Goal: Information Seeking & Learning: Check status

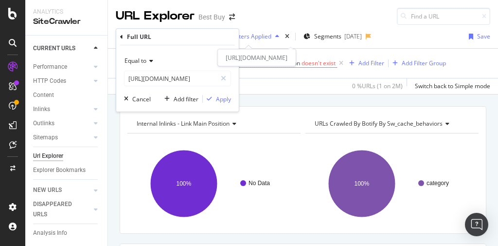
scroll to position [0, 251]
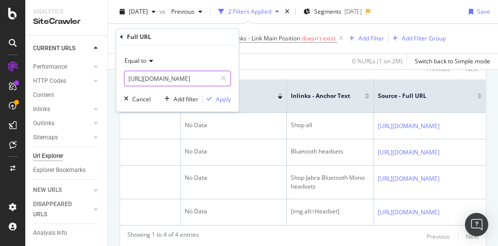
click at [183, 79] on input "[URL][DOMAIN_NAME]" at bounding box center [171, 79] width 92 height 16
paste input "pioneer/pioneer-home-audio/pcmcat1516308656783.c?id=pcmcat1516308656783"
type input "[URL][DOMAIN_NAME]"
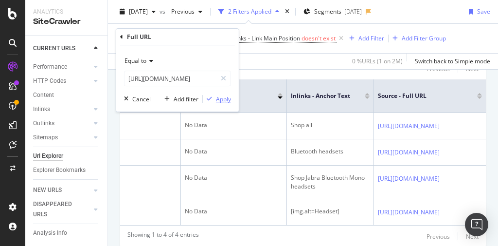
scroll to position [0, 0]
click at [226, 99] on div "Apply" at bounding box center [223, 99] width 15 height 8
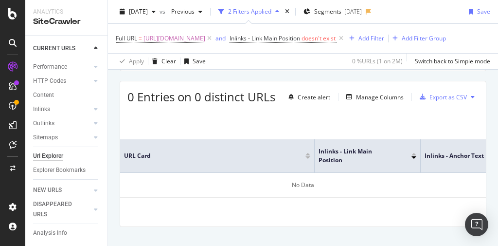
scroll to position [150, 0]
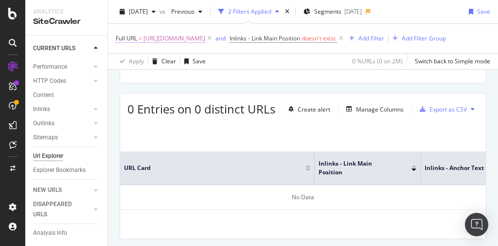
click at [205, 37] on span "[URL][DOMAIN_NAME]" at bounding box center [175, 39] width 62 height 14
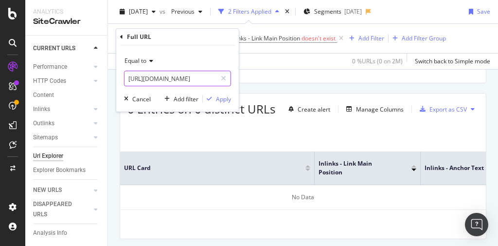
click at [185, 80] on input "[URL][DOMAIN_NAME]" at bounding box center [171, 79] width 92 height 16
paste input "pcmcat150300050006"
type input "pcmcat150300050006"
click at [219, 99] on div "Apply" at bounding box center [223, 99] width 15 height 8
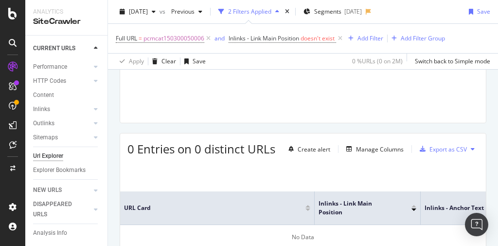
scroll to position [98, 0]
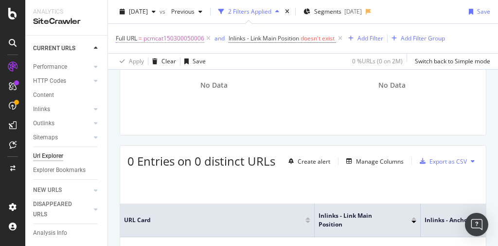
click at [186, 38] on span "pcmcat150300050006" at bounding box center [174, 39] width 61 height 14
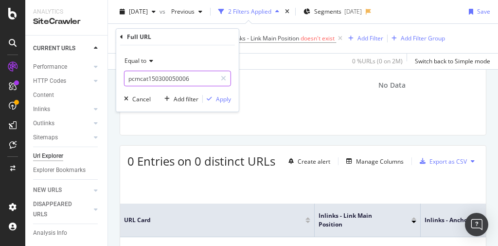
click at [182, 75] on input "pcmcat150300050006" at bounding box center [171, 79] width 92 height 16
paste input "[URL][DOMAIN_NAME]"
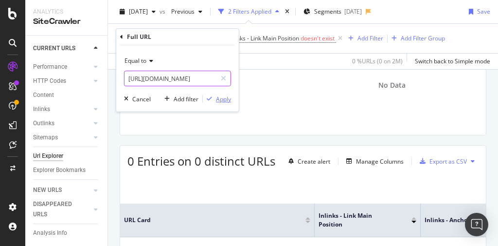
type input "[URL][DOMAIN_NAME]"
click at [217, 98] on div "Apply" at bounding box center [223, 99] width 15 height 8
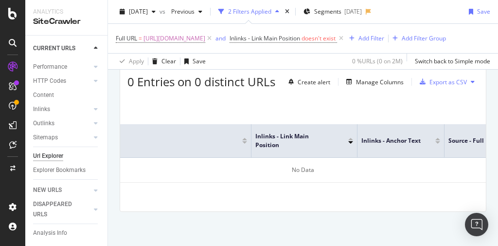
scroll to position [0, 103]
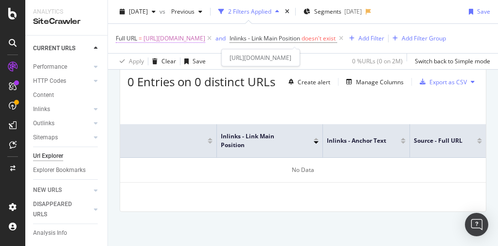
click at [205, 37] on span "[URL][DOMAIN_NAME]" at bounding box center [175, 39] width 62 height 14
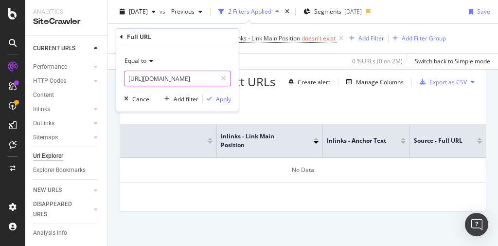
click at [208, 81] on input "[URL][DOMAIN_NAME]" at bounding box center [171, 79] width 92 height 16
paste input "[URL][DOMAIN_NAME]"
type input "[URL][DOMAIN_NAME]"
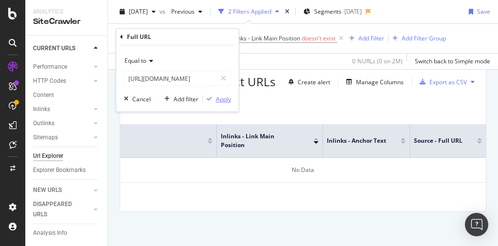
scroll to position [0, 0]
click at [226, 99] on div "Apply" at bounding box center [223, 99] width 15 height 8
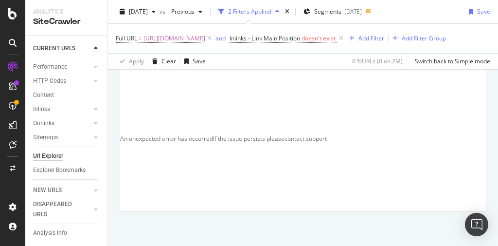
scroll to position [196, 0]
click at [205, 40] on span "[URL][DOMAIN_NAME]" at bounding box center [175, 39] width 62 height 14
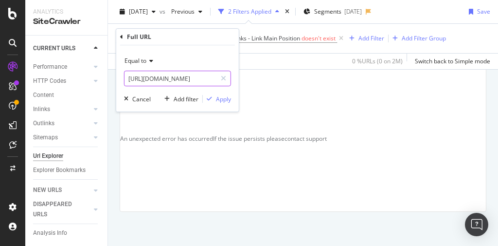
click at [163, 80] on input "[URL][DOMAIN_NAME]" at bounding box center [171, 79] width 92 height 16
paste input "store/sony-experience/pcmcat331500050001.c?id=pcmcat331500050001"
type input "[URL][DOMAIN_NAME]"
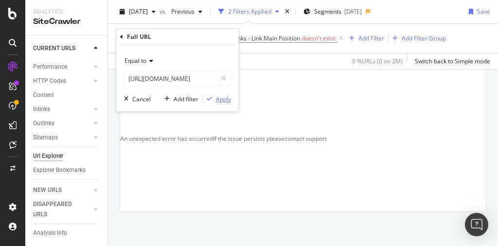
scroll to position [0, 0]
click at [219, 96] on div "Apply" at bounding box center [223, 99] width 15 height 8
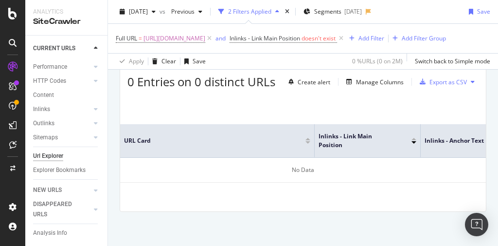
scroll to position [189, 0]
click at [205, 38] on span "[URL][DOMAIN_NAME]" at bounding box center [175, 39] width 62 height 14
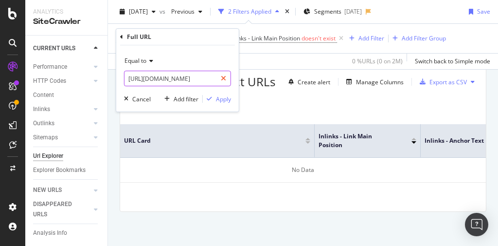
click at [224, 79] on icon at bounding box center [223, 78] width 5 height 7
paste input "portable-audio/sony-mp3-players/pcmcat302400050014.c?id=pcmcat302400050014"
type input "[URL][DOMAIN_NAME]"
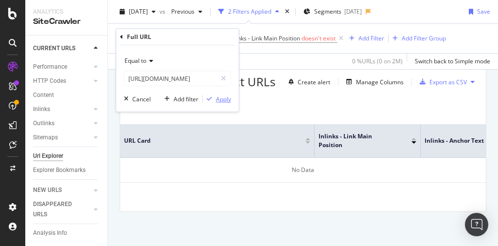
click at [222, 98] on div "Apply" at bounding box center [223, 99] width 15 height 8
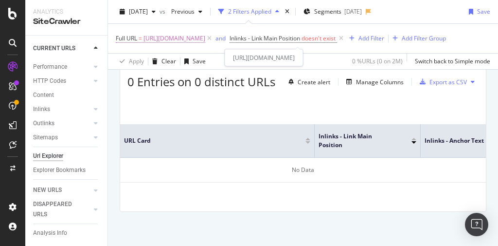
click at [205, 37] on span "[URL][DOMAIN_NAME]" at bounding box center [175, 39] width 62 height 14
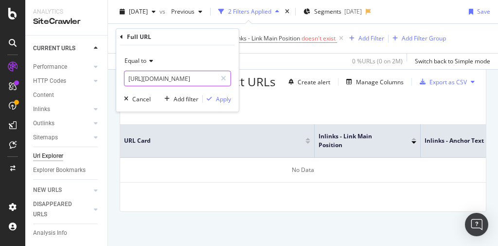
click at [177, 78] on input "[URL][DOMAIN_NAME]" at bounding box center [171, 79] width 92 height 16
paste input "pcmcat152100050030"
type input "pcmcat152100050030"
click at [225, 98] on div "Apply" at bounding box center [223, 99] width 15 height 8
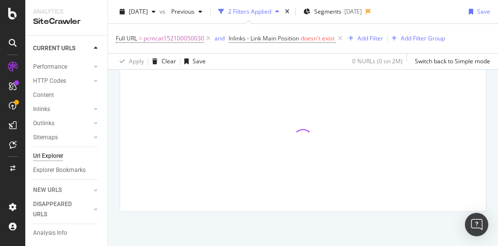
scroll to position [176, 0]
click at [179, 37] on span "pcmcat152100050030" at bounding box center [174, 39] width 61 height 14
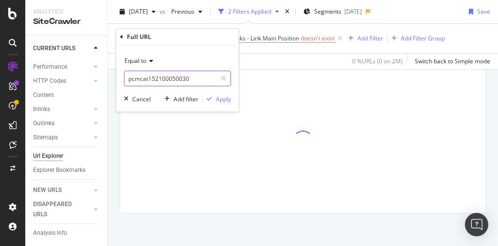
click at [195, 80] on input "pcmcat152100050030" at bounding box center [171, 79] width 92 height 16
paste input "[URL][DOMAIN_NAME]"
type input "[URL][DOMAIN_NAME]"
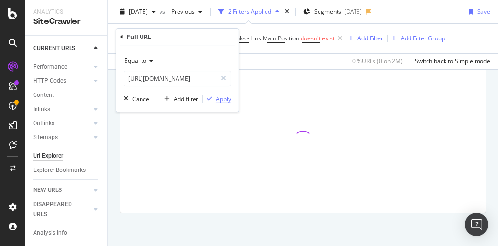
scroll to position [0, 0]
click at [219, 98] on div "Apply" at bounding box center [223, 99] width 15 height 8
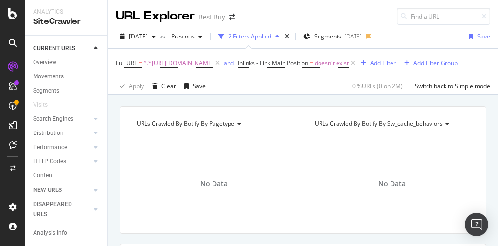
scroll to position [73, 0]
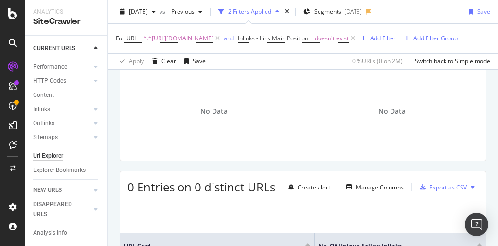
click at [53, 151] on div "Url Explorer" at bounding box center [48, 156] width 30 height 10
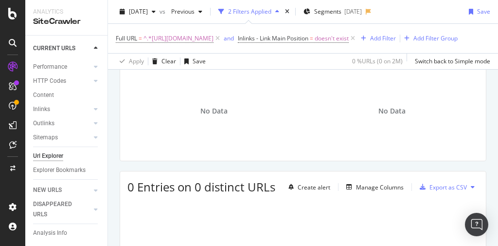
drag, startPoint x: 50, startPoint y: 148, endPoint x: 59, endPoint y: 147, distance: 9.8
click at [50, 151] on div "Url Explorer" at bounding box center [48, 156] width 30 height 10
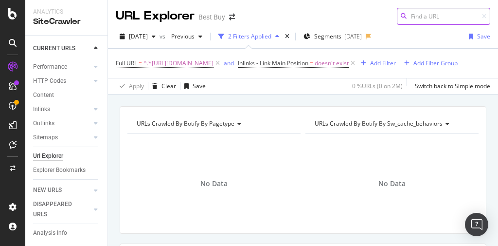
click at [449, 18] on input at bounding box center [443, 16] width 93 height 17
paste input "[URL][DOMAIN_NAME]"
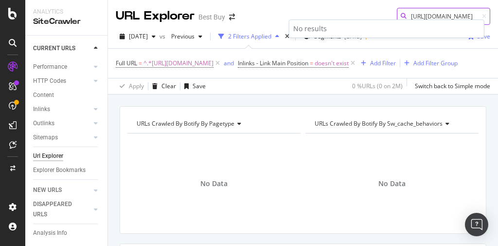
click at [406, 16] on input "[URL][DOMAIN_NAME]" at bounding box center [443, 16] width 93 height 17
paste input "pcmcat150300050006"
type input "pcmcat150300050006"
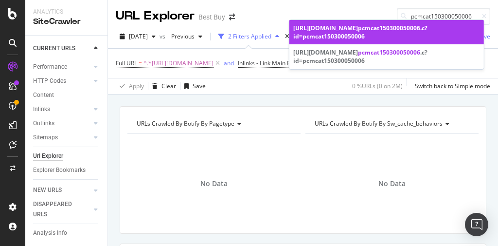
click at [358, 32] on span "pcmcat150300050006" at bounding box center [389, 28] width 62 height 8
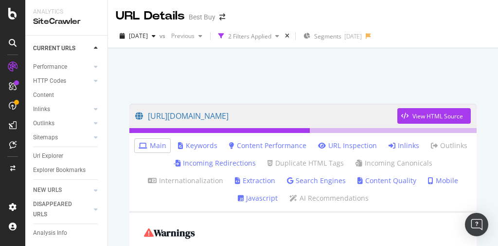
click at [401, 145] on link "Inlinks" at bounding box center [404, 146] width 31 height 10
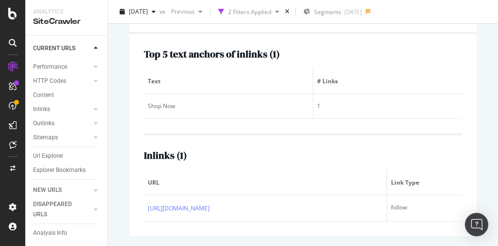
scroll to position [193, 0]
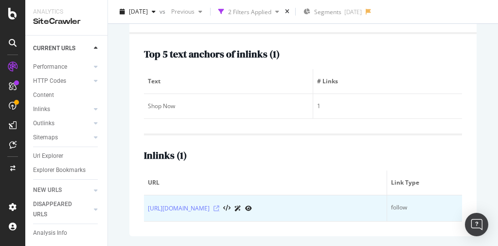
click at [220, 205] on icon at bounding box center [217, 208] width 6 height 6
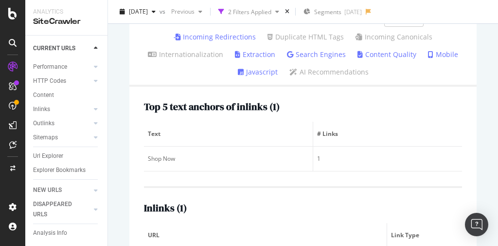
scroll to position [0, 0]
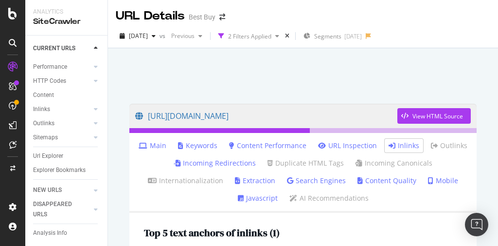
drag, startPoint x: 49, startPoint y: 146, endPoint x: 112, endPoint y: 142, distance: 63.4
click at [49, 151] on div "Url Explorer" at bounding box center [48, 156] width 30 height 10
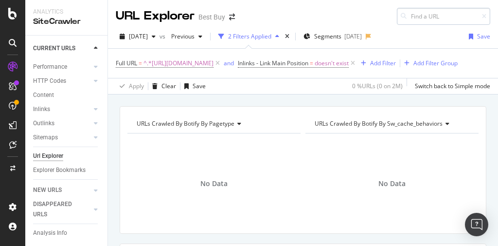
click at [420, 18] on input at bounding box center [443, 16] width 93 height 17
type input "pcmcat302400050014"
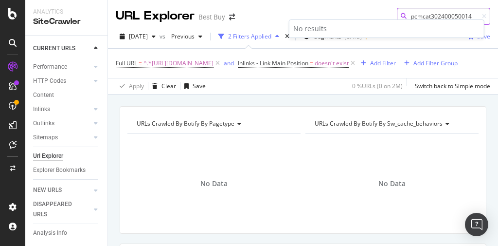
click at [460, 17] on input "pcmcat302400050014" at bounding box center [443, 16] width 93 height 17
click at [482, 16] on icon at bounding box center [484, 17] width 4 height 6
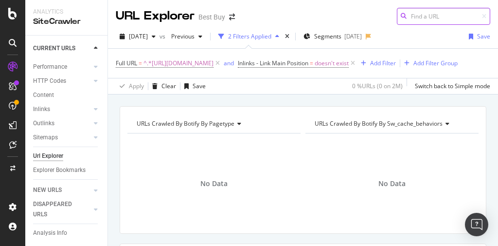
paste input "[URL][DOMAIN_NAME]"
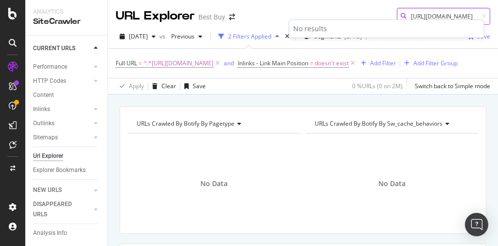
type input "[URL][DOMAIN_NAME]"
